Goal: Use online tool/utility

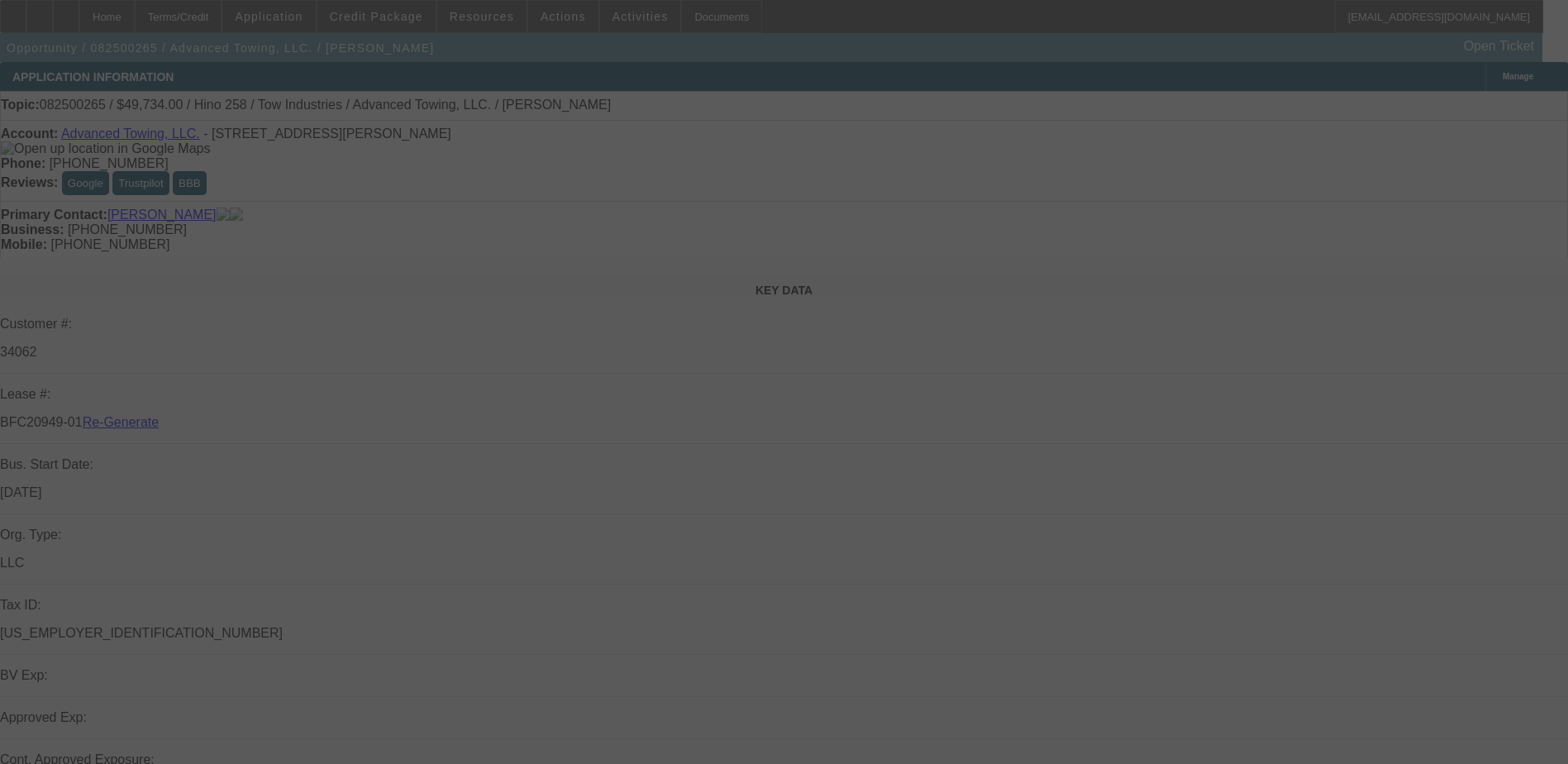
select select "4"
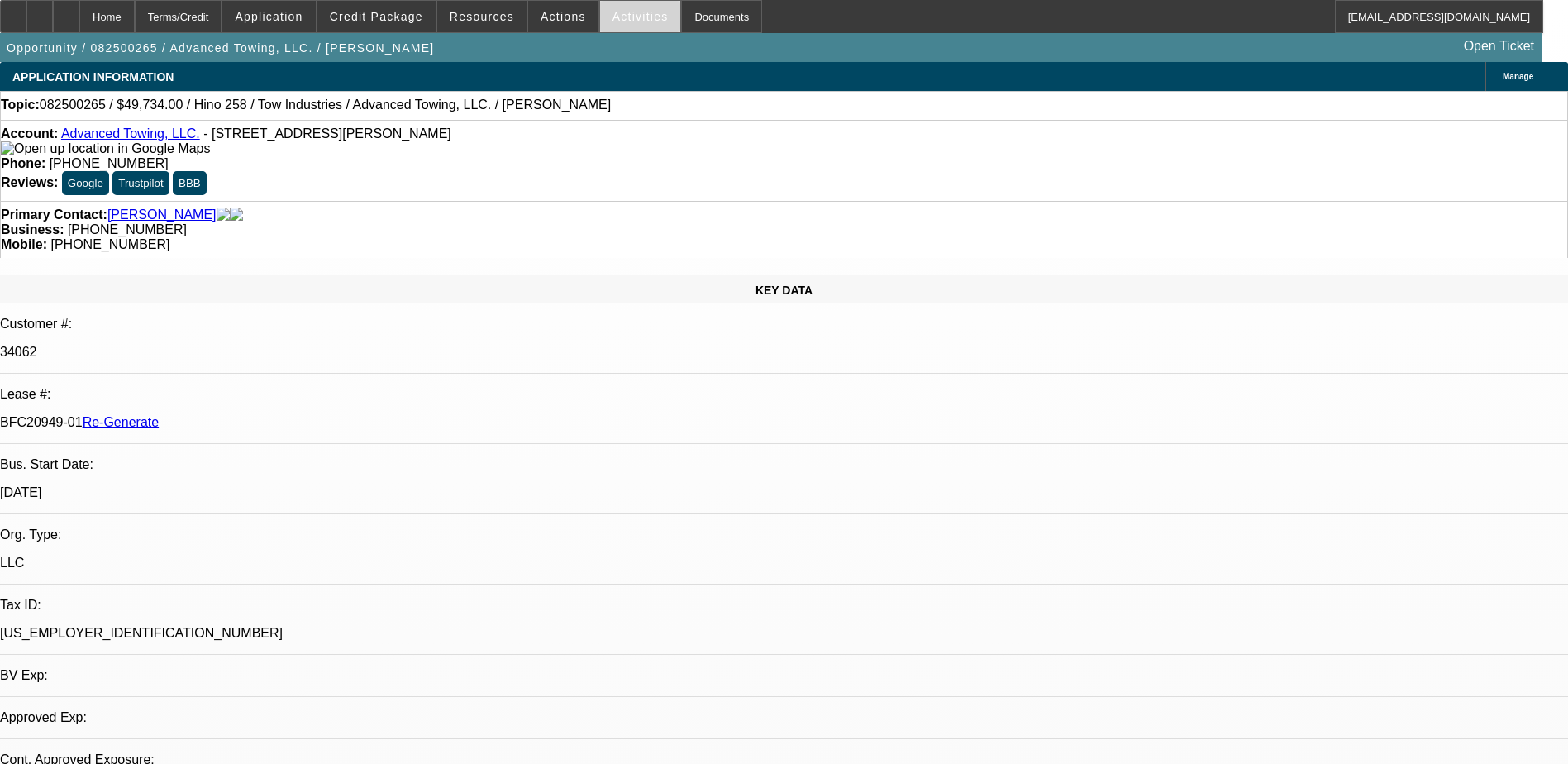
select select "0.1"
select select "2"
select select "0.1"
select select "1"
select select "2"
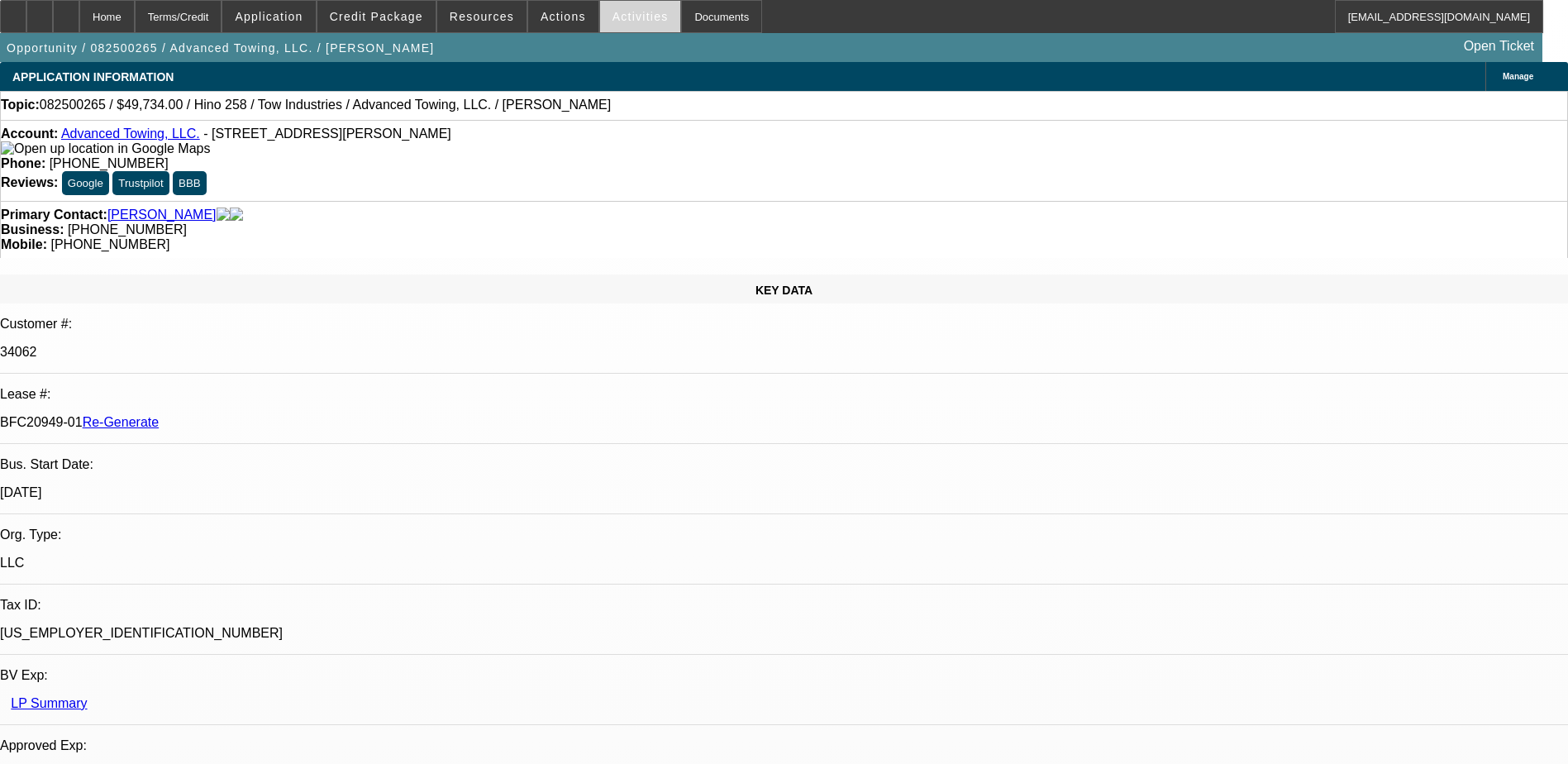
select select "4"
click at [614, 17] on span "Activities" at bounding box center [640, 16] width 56 height 13
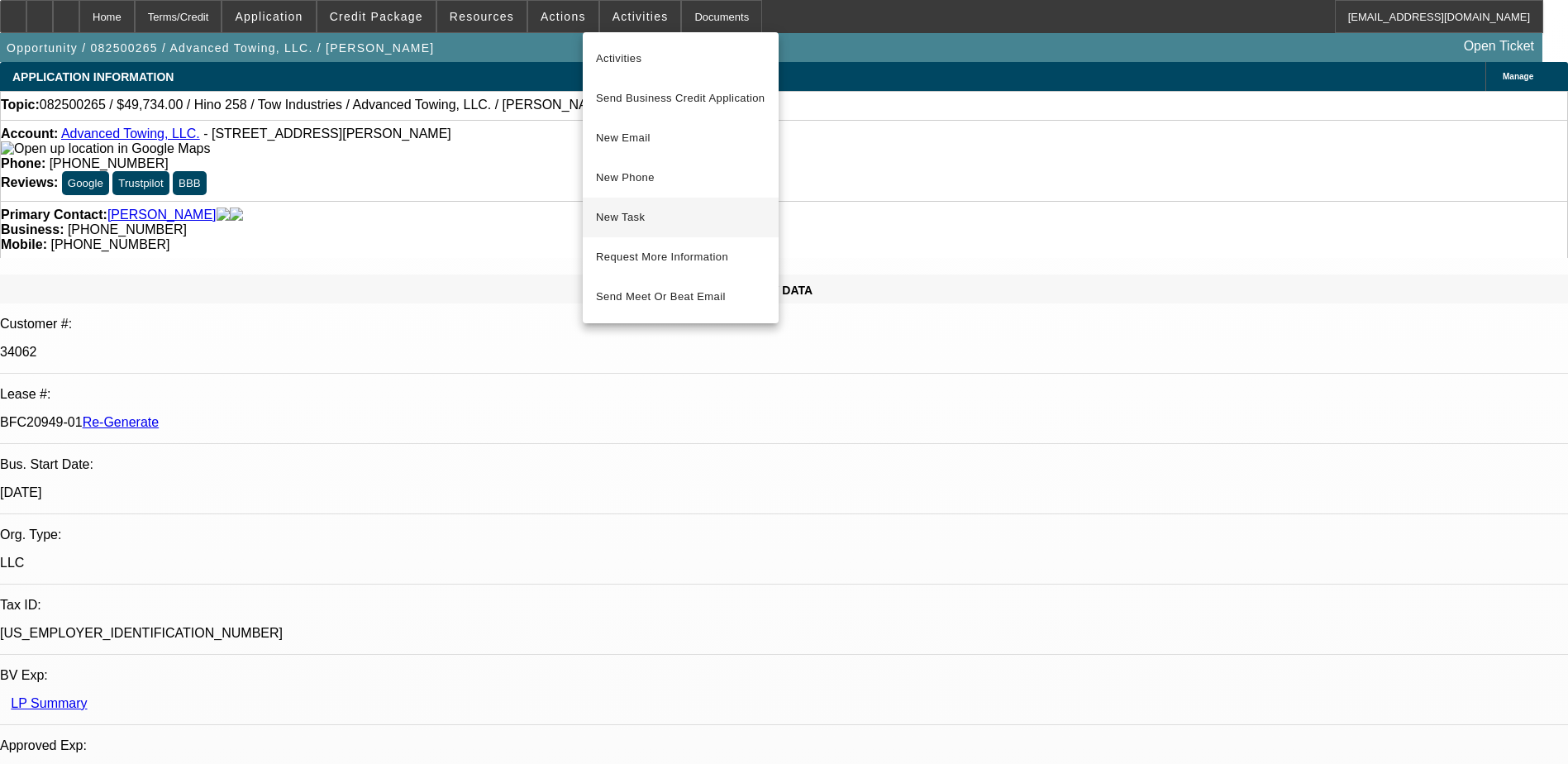
click at [634, 216] on span "New Task" at bounding box center [681, 217] width 169 height 20
